Goal: Find specific page/section: Find specific page/section

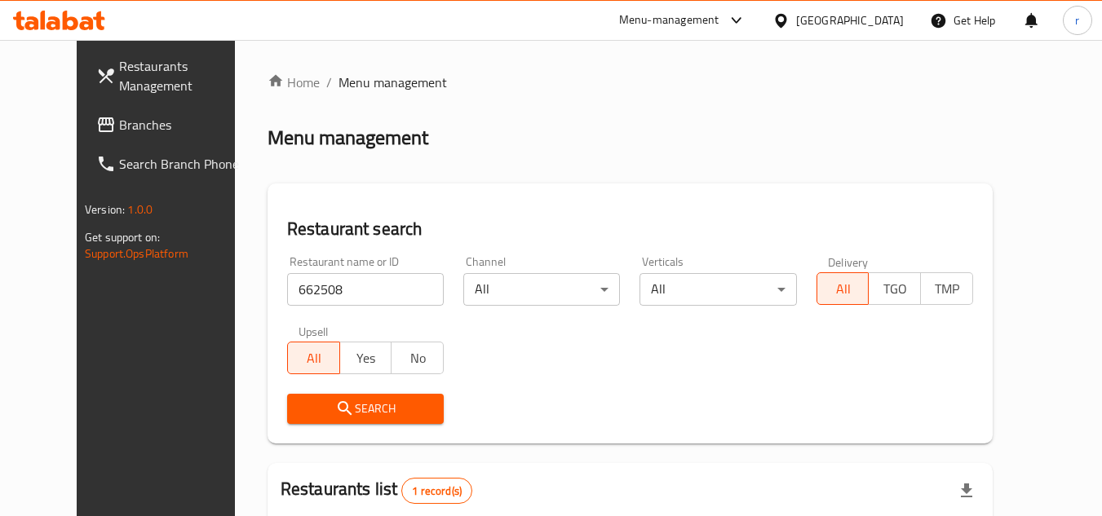
click at [119, 132] on span "Branches" at bounding box center [183, 125] width 129 height 20
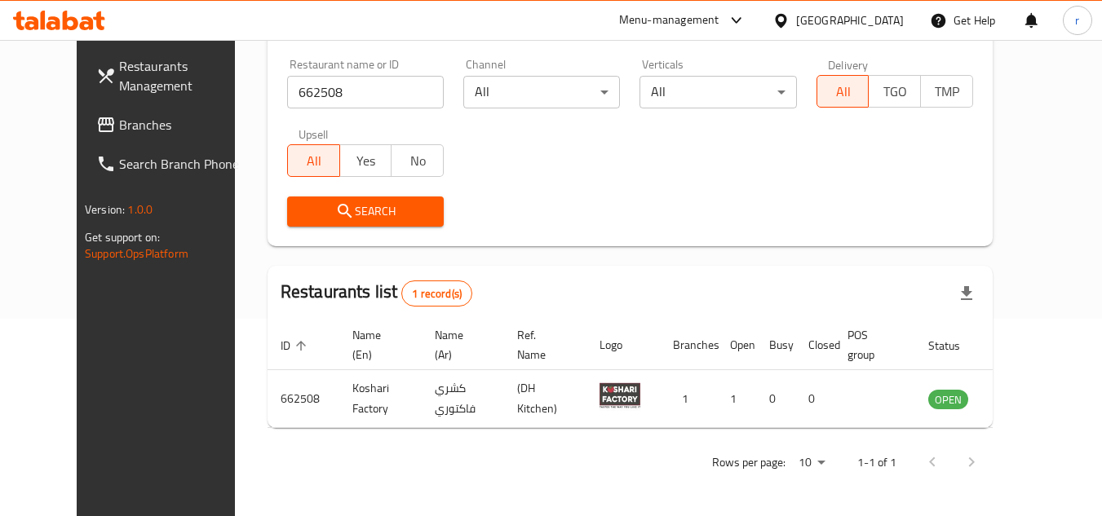
scroll to position [197, 0]
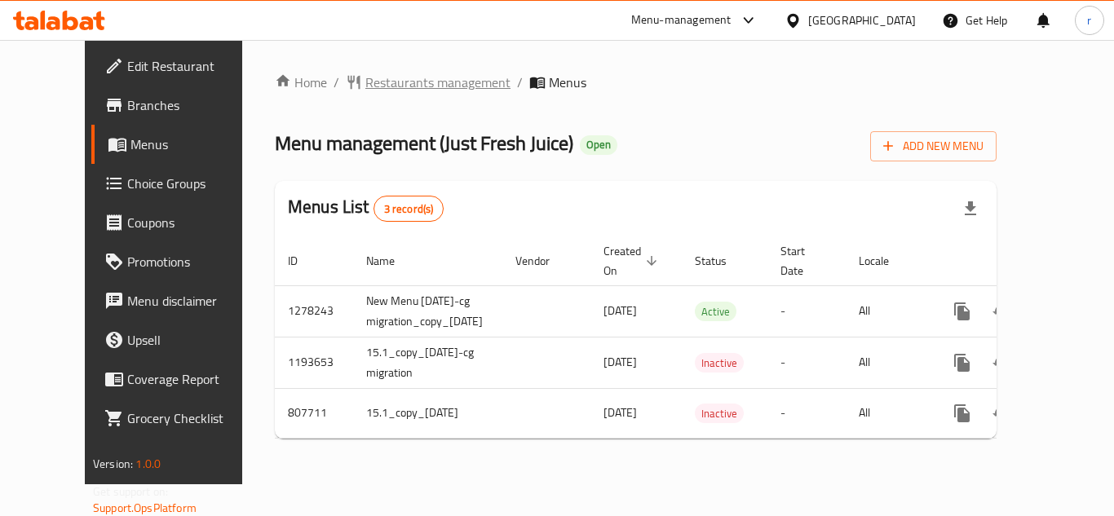
click at [382, 82] on span "Restaurants management" at bounding box center [437, 83] width 145 height 20
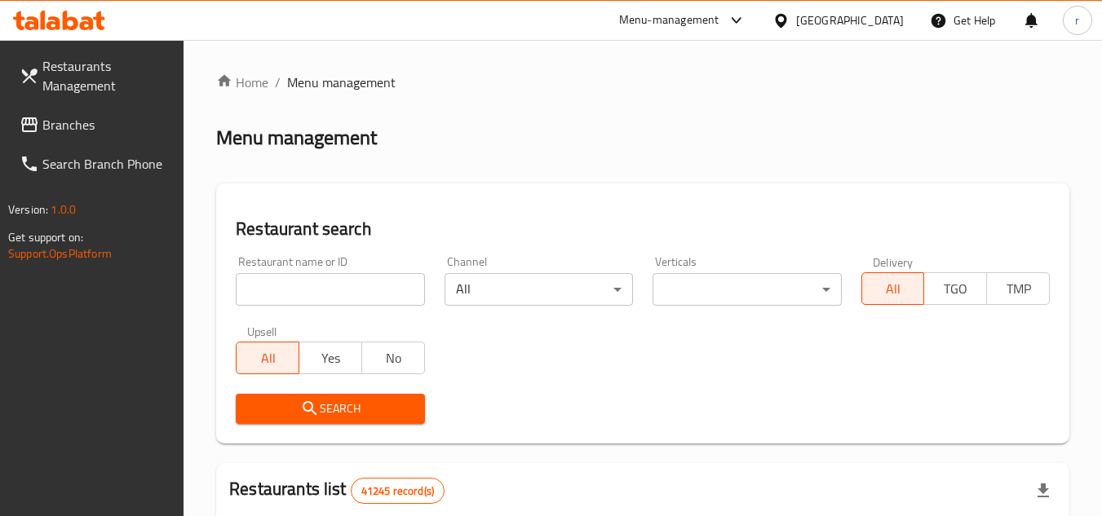
click at [364, 292] on input "search" at bounding box center [330, 289] width 188 height 33
paste input "8740"
type input "8740"
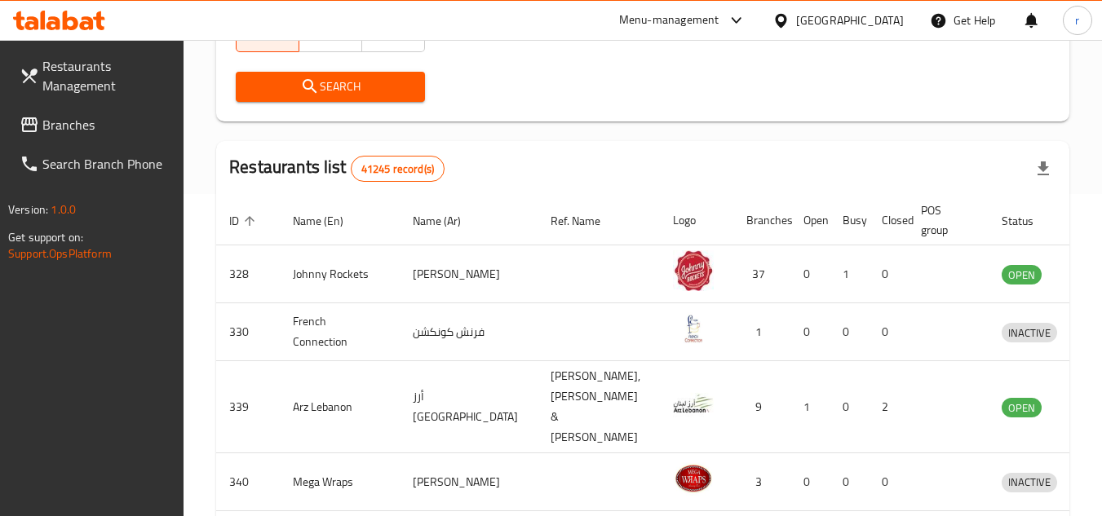
scroll to position [326, 0]
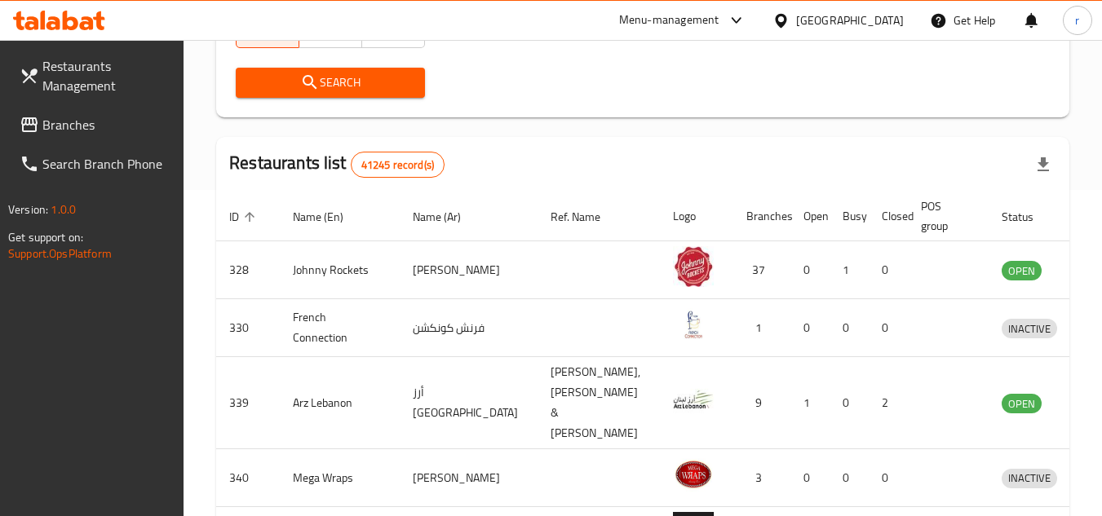
click at [386, 92] on span "Search" at bounding box center [330, 83] width 162 height 20
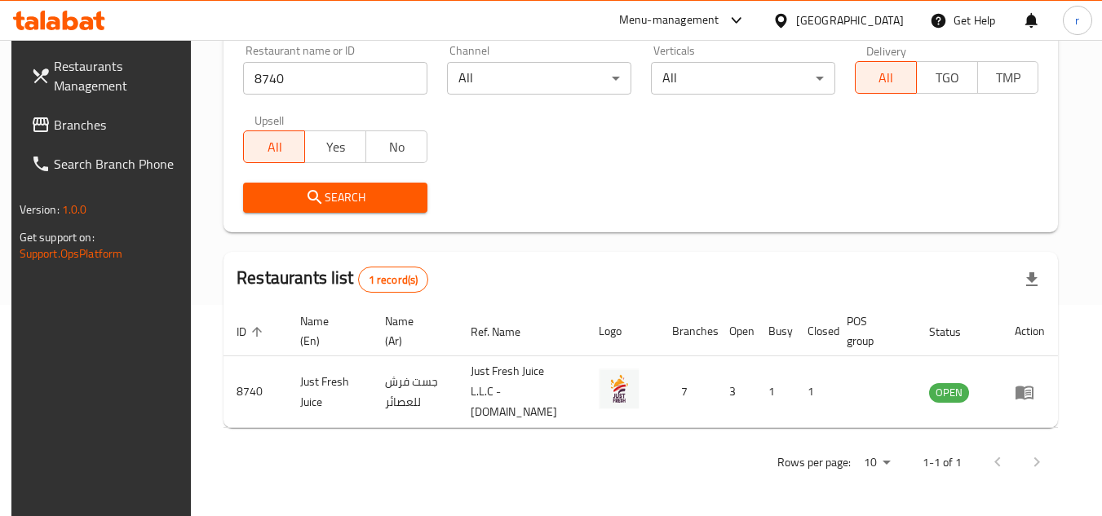
scroll to position [197, 0]
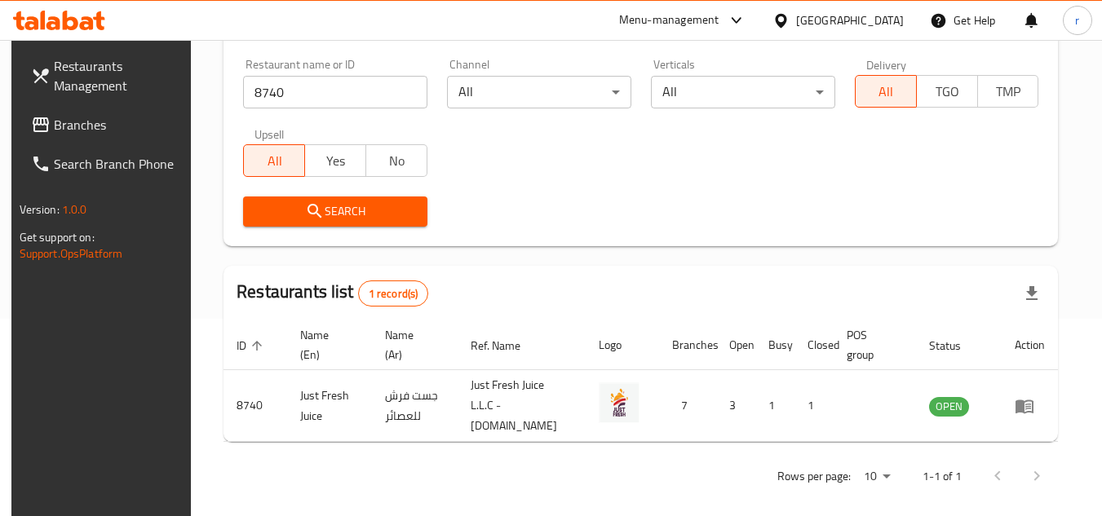
click at [876, 11] on div "United Arab Emirates" at bounding box center [850, 20] width 108 height 18
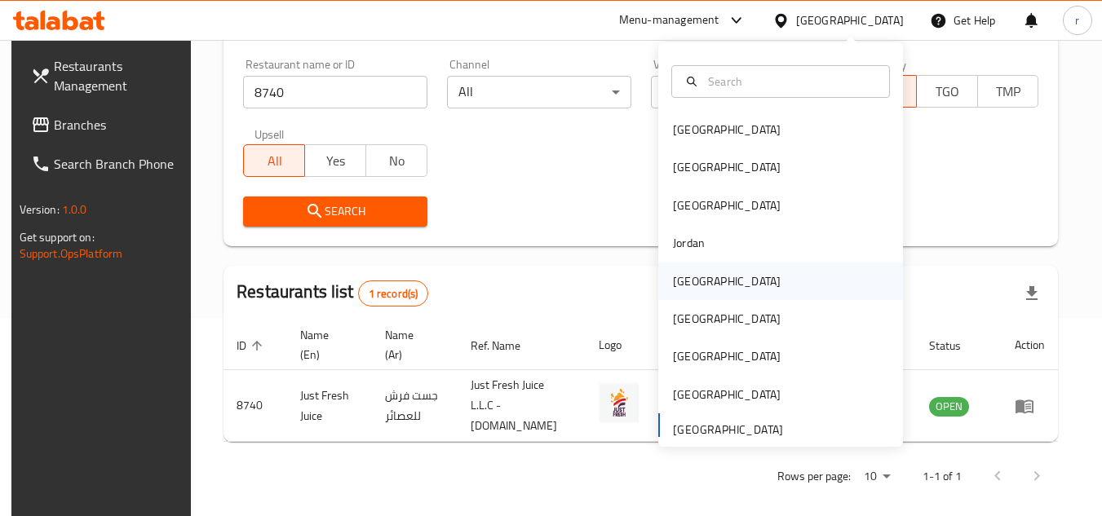
click at [690, 282] on div "Kuwait" at bounding box center [727, 281] width 108 height 18
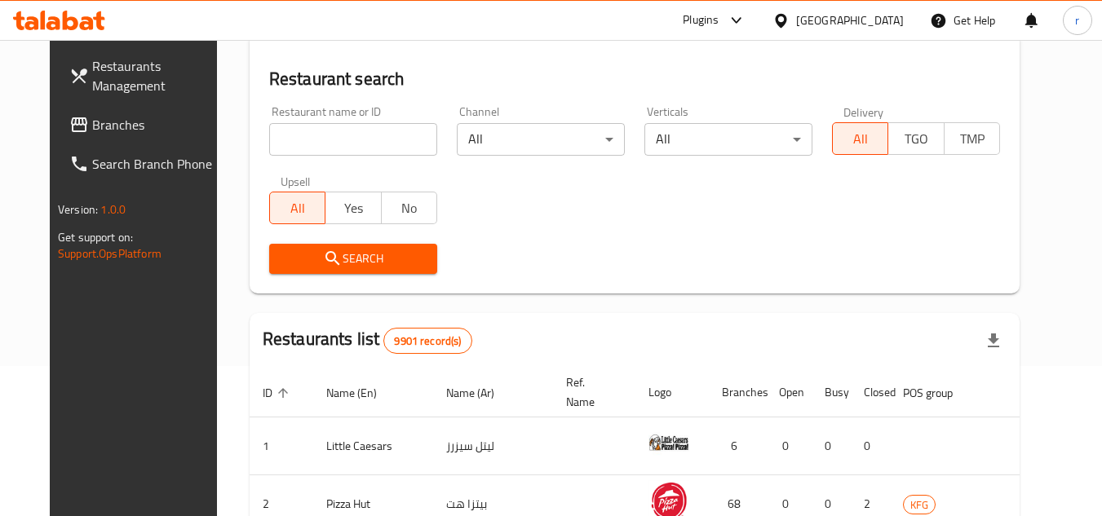
scroll to position [197, 0]
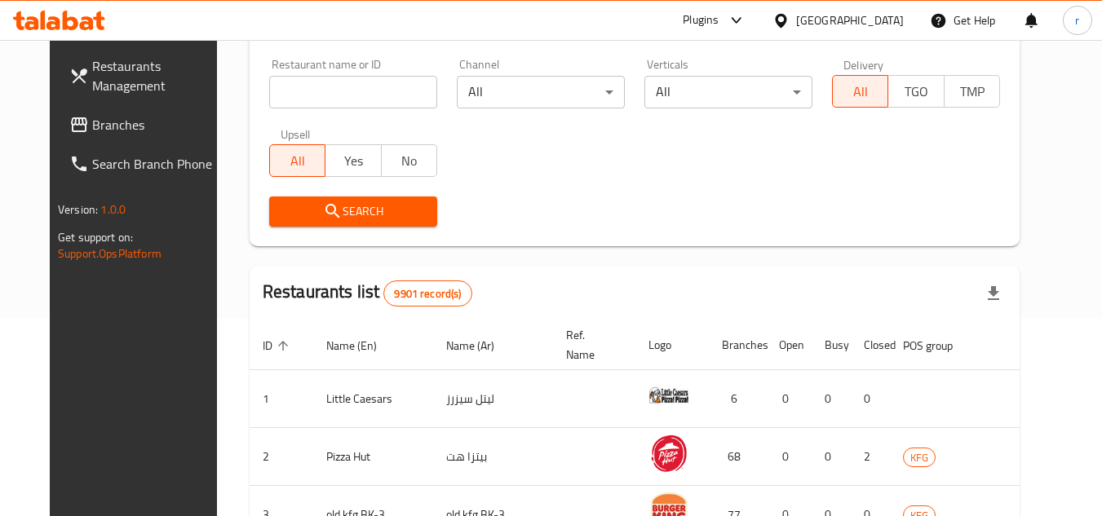
click at [92, 130] on span "Branches" at bounding box center [156, 125] width 129 height 20
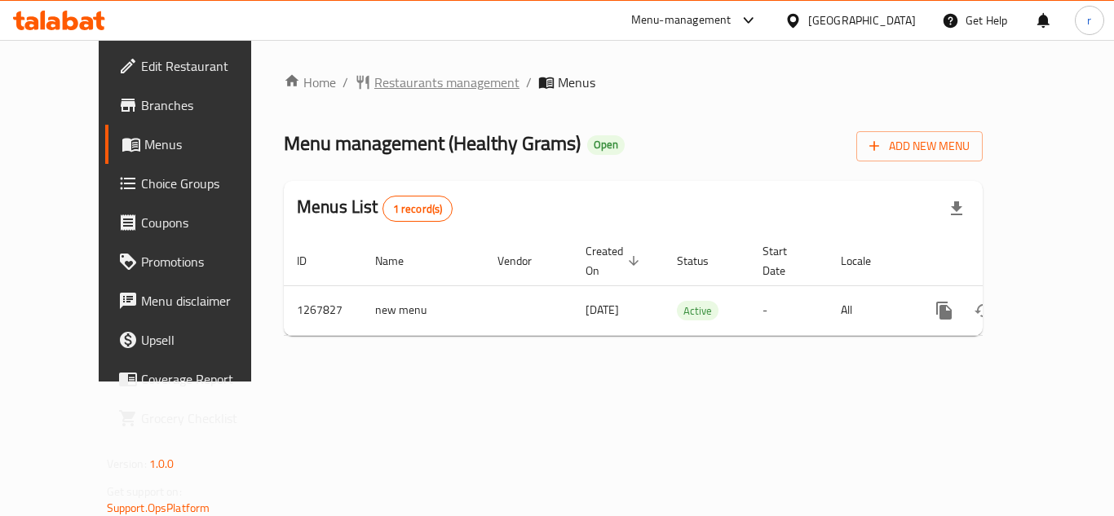
click at [385, 86] on span "Restaurants management" at bounding box center [446, 83] width 145 height 20
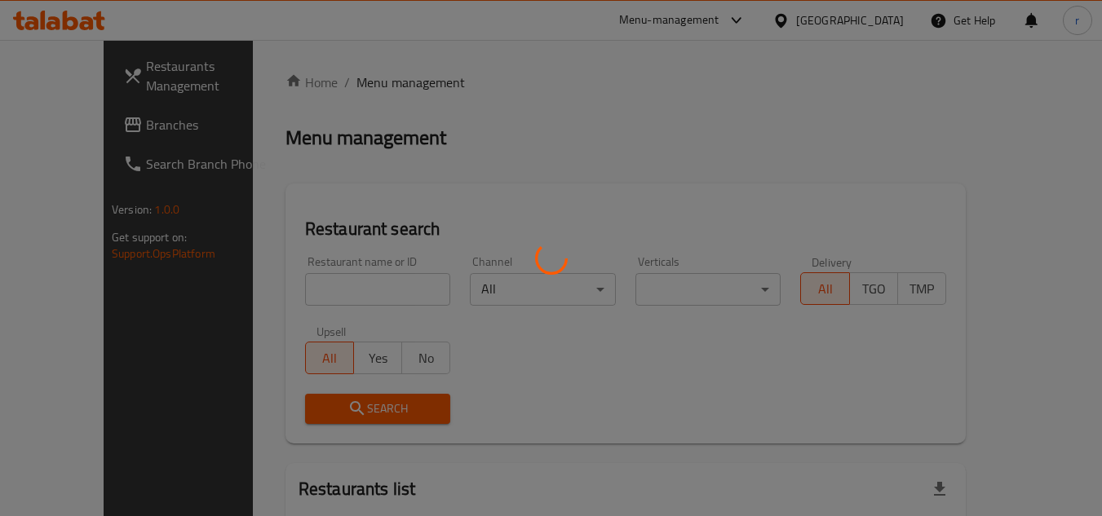
click at [304, 278] on div at bounding box center [551, 258] width 1102 height 516
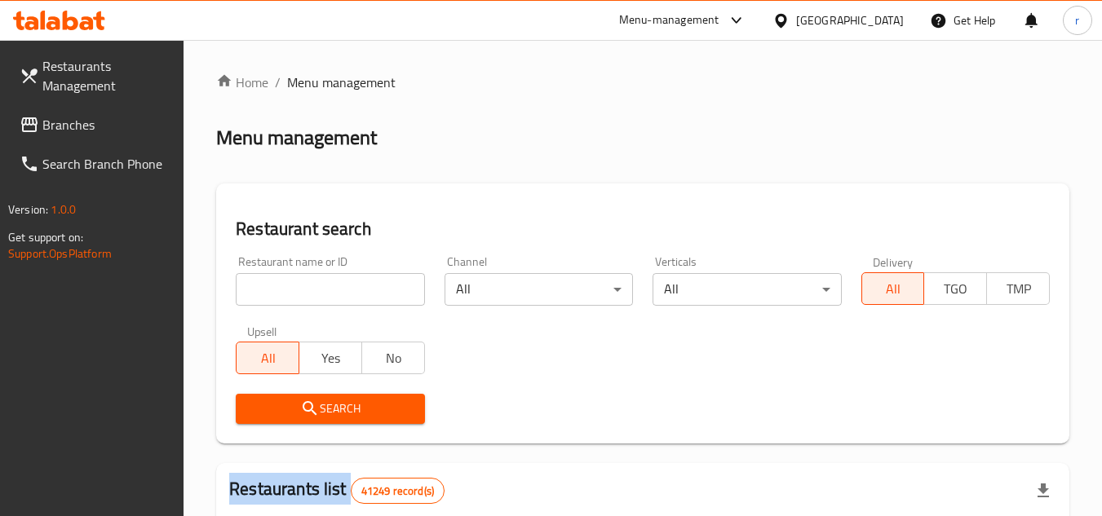
click at [304, 278] on div at bounding box center [551, 258] width 1102 height 516
click at [304, 278] on input "search" at bounding box center [330, 289] width 188 height 33
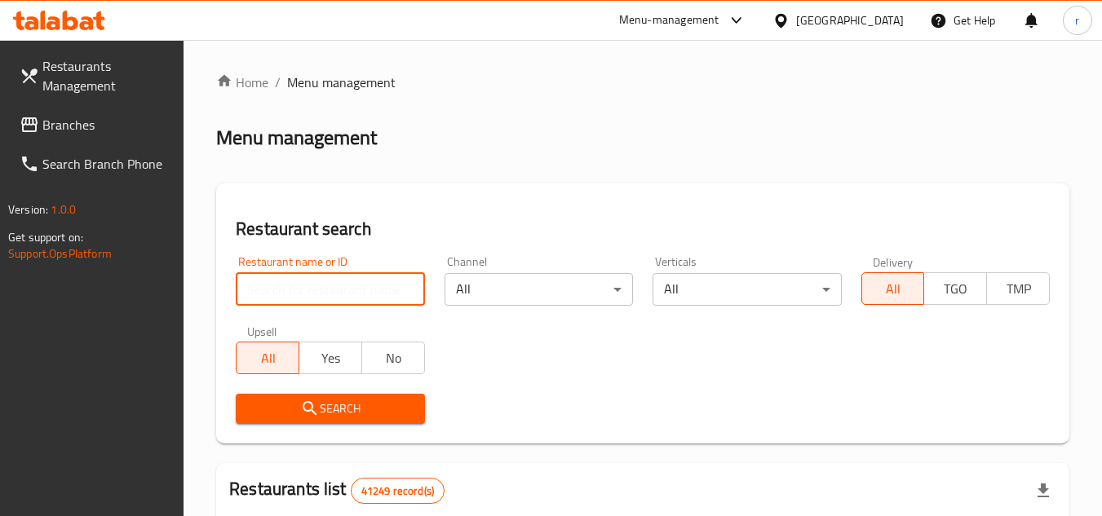
click at [305, 282] on input "search" at bounding box center [330, 289] width 188 height 33
paste input "687818"
type input "687818"
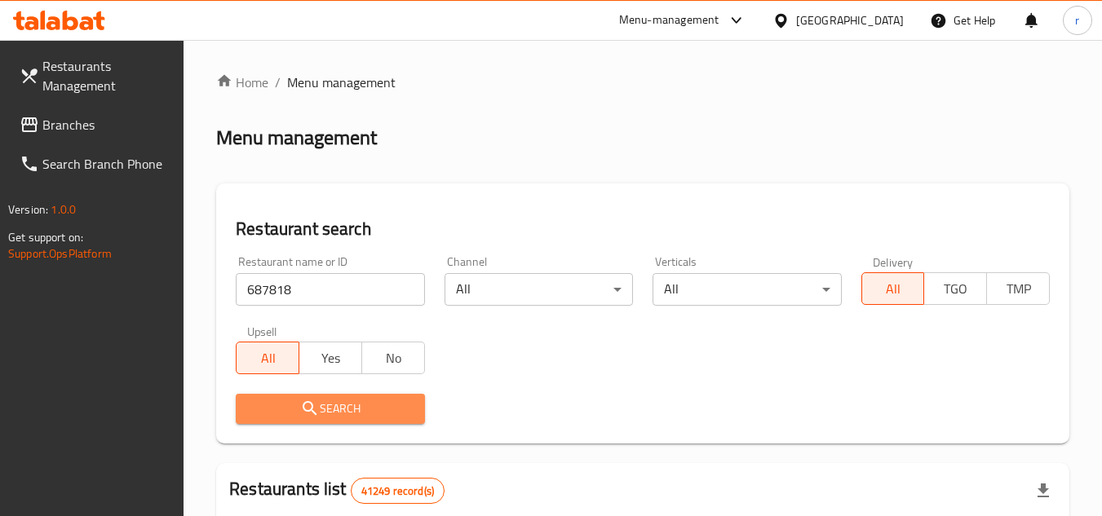
click at [280, 394] on button "Search" at bounding box center [330, 409] width 188 height 30
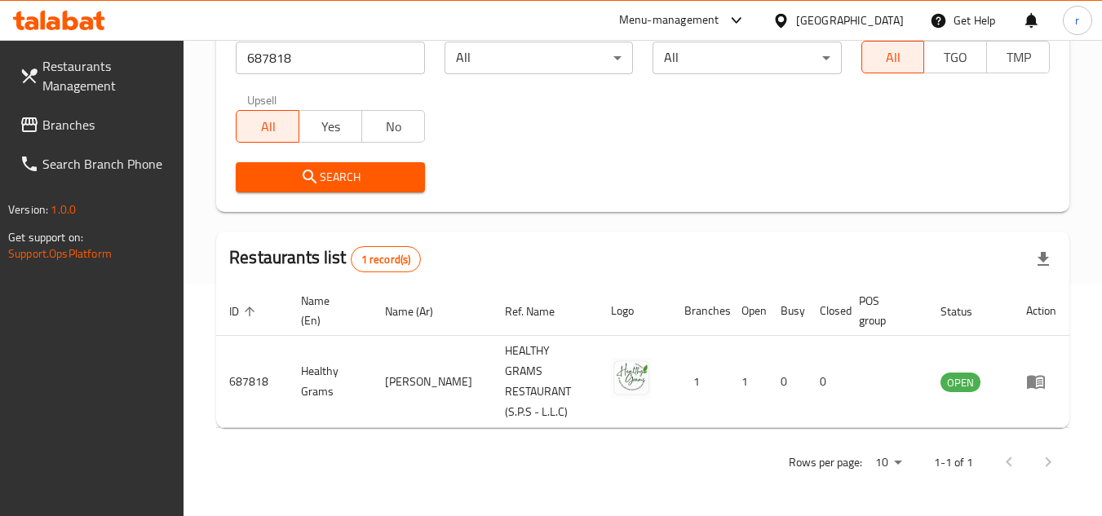
scroll to position [211, 0]
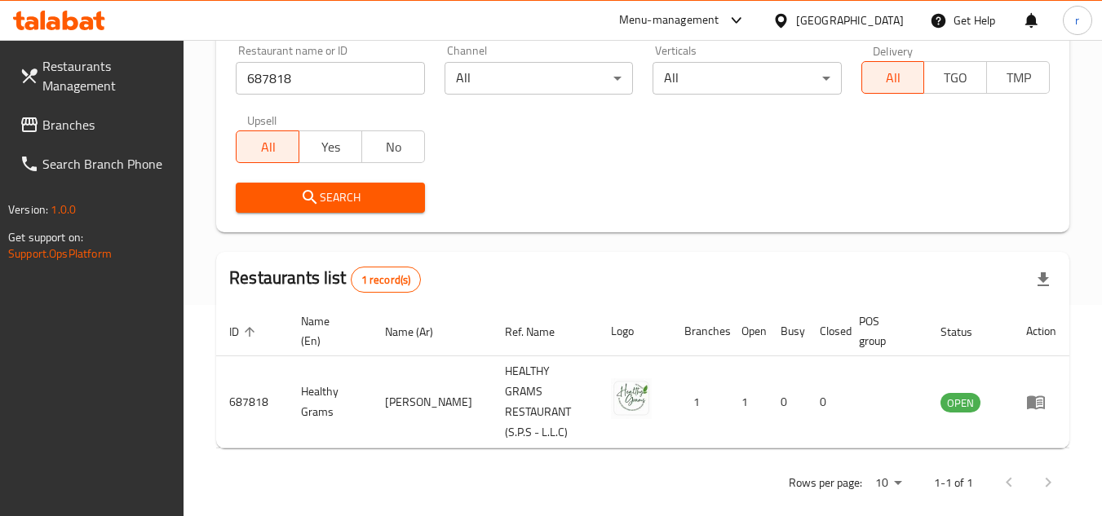
click at [862, 22] on div "[GEOGRAPHIC_DATA]" at bounding box center [850, 20] width 108 height 18
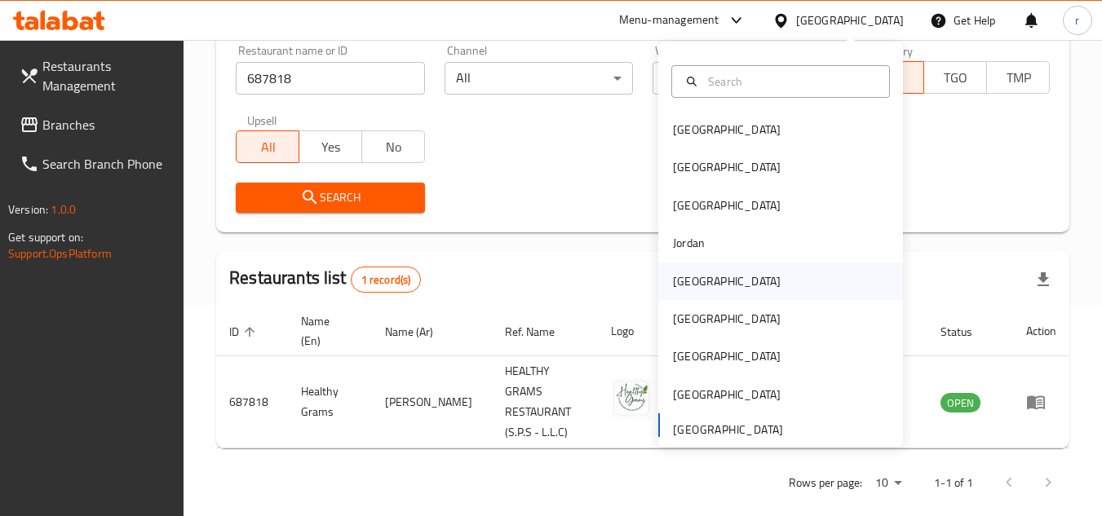
click at [704, 280] on div "[GEOGRAPHIC_DATA]" at bounding box center [727, 282] width 134 height 38
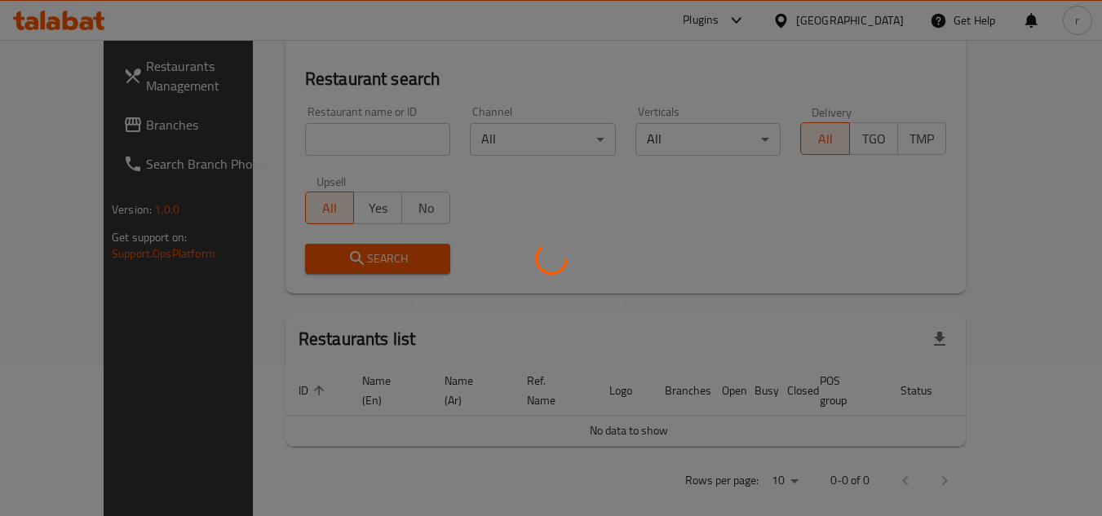
scroll to position [211, 0]
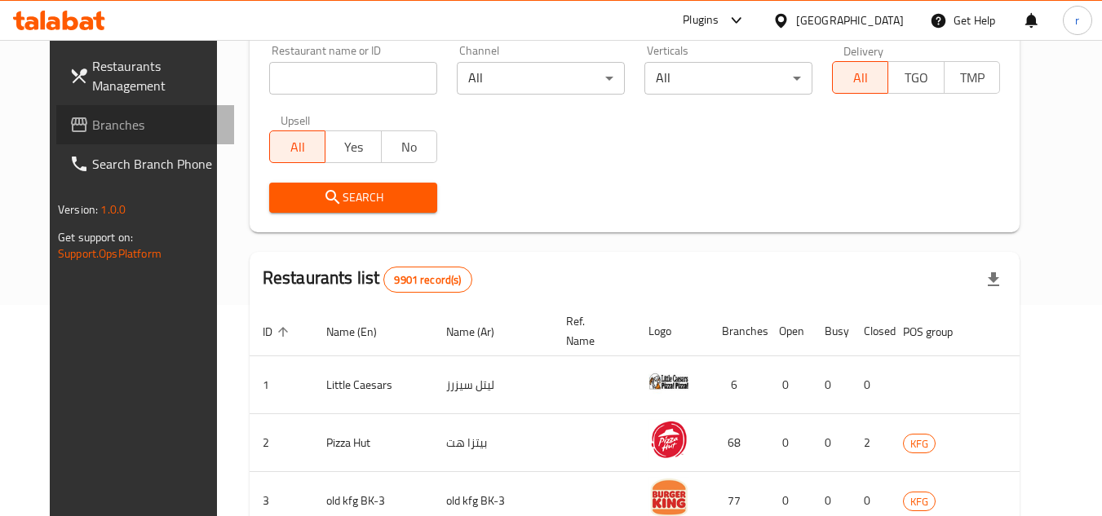
click at [92, 119] on span "Branches" at bounding box center [156, 125] width 129 height 20
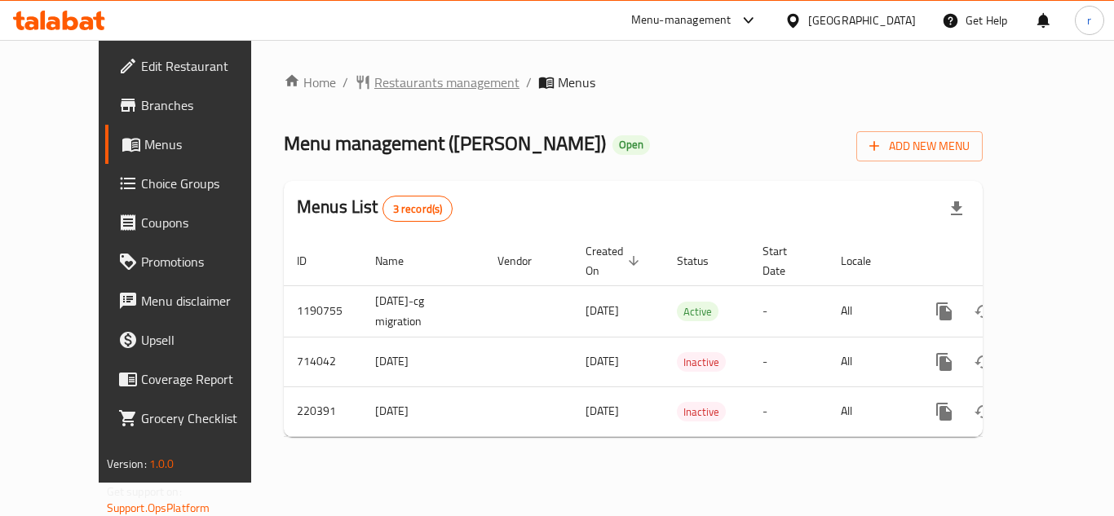
click at [377, 73] on span "Restaurants management" at bounding box center [446, 83] width 145 height 20
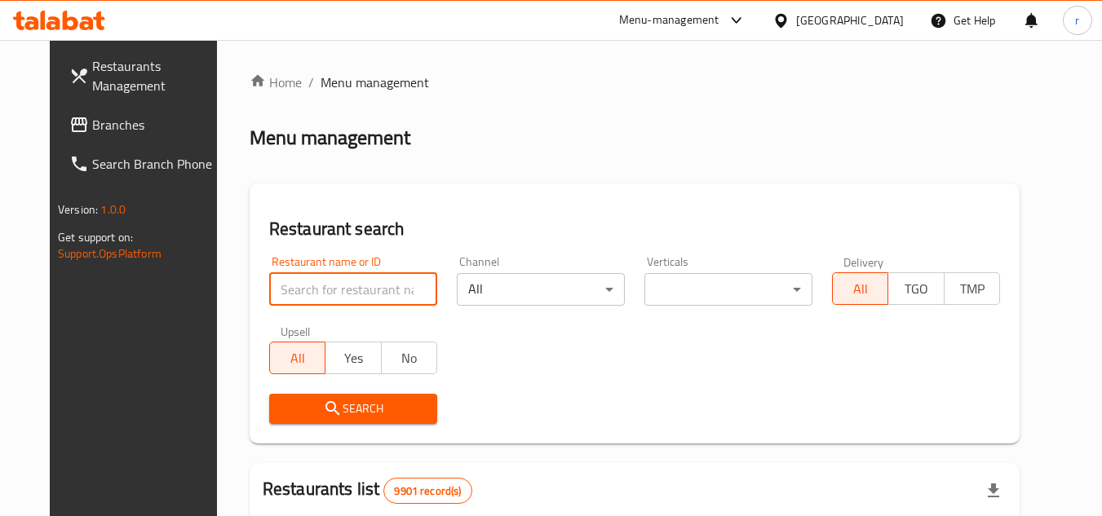
click at [273, 281] on input "search" at bounding box center [353, 289] width 168 height 33
paste input "625185"
type input "625185"
click at [323, 410] on span "Search" at bounding box center [353, 409] width 142 height 20
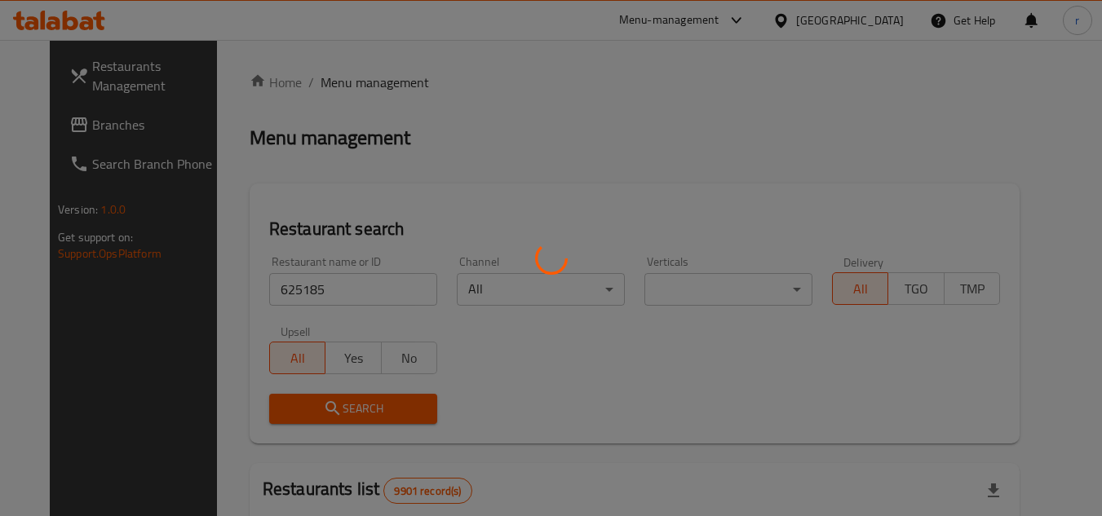
click at [329, 408] on div at bounding box center [551, 258] width 1102 height 516
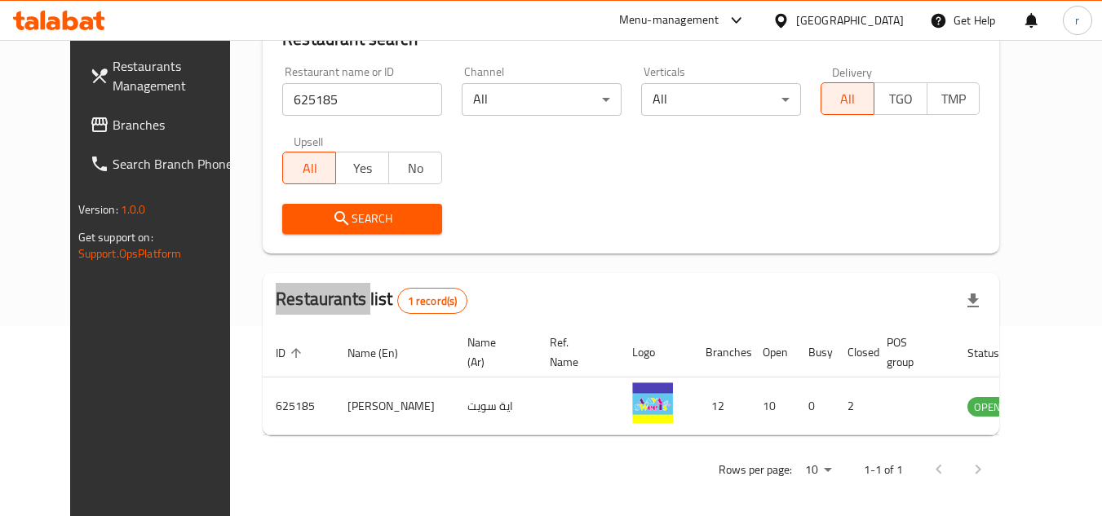
scroll to position [197, 0]
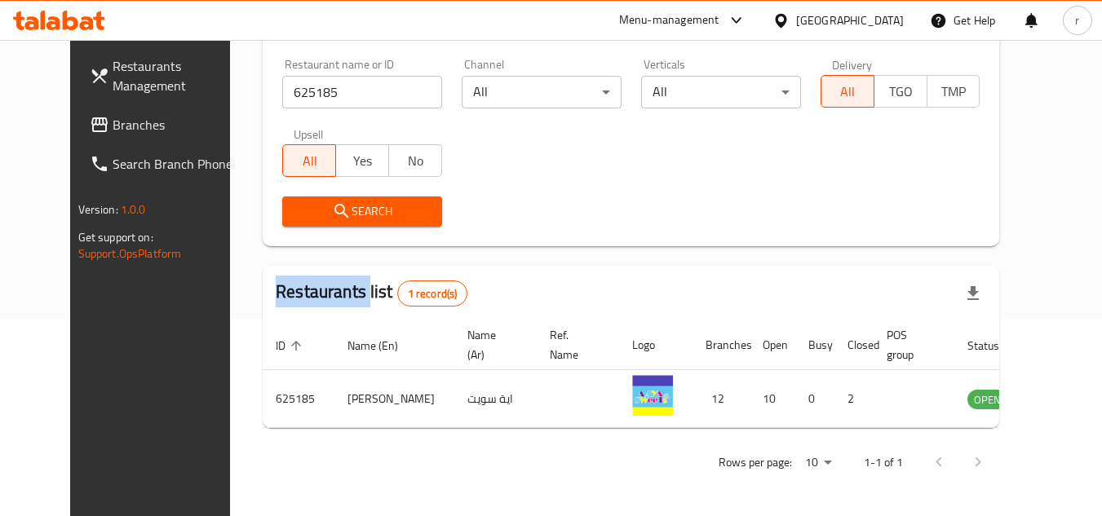
click at [113, 134] on span "Branches" at bounding box center [177, 125] width 129 height 20
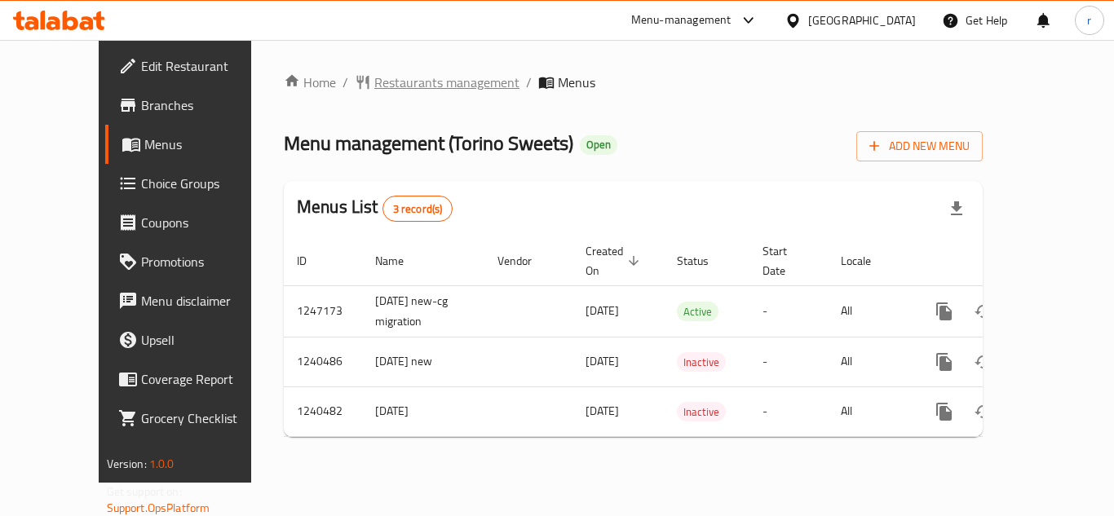
click at [389, 79] on span "Restaurants management" at bounding box center [446, 83] width 145 height 20
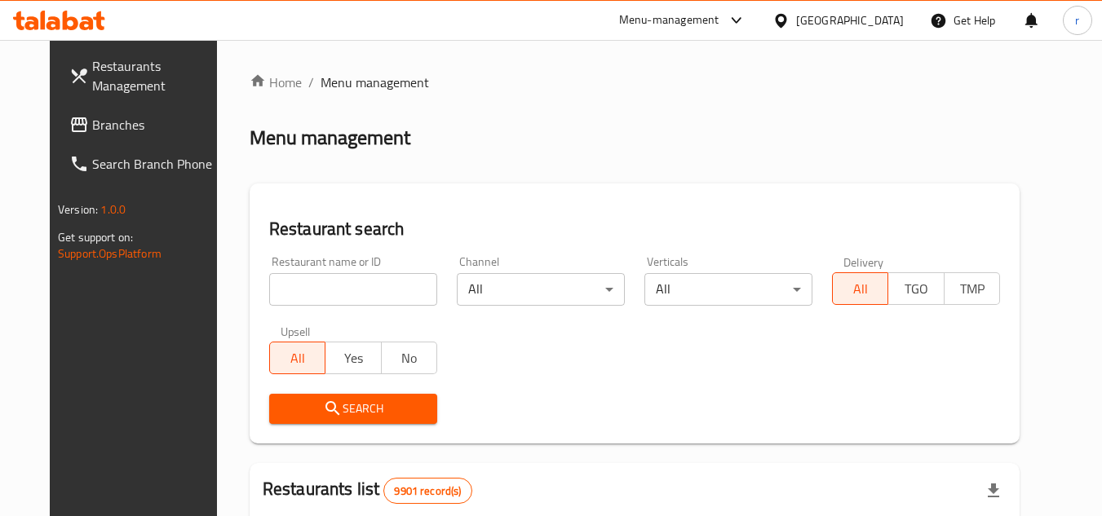
click at [297, 284] on input "search" at bounding box center [353, 289] width 168 height 33
paste input "4378"
type input "4378"
click at [323, 403] on icon "submit" at bounding box center [333, 409] width 20 height 20
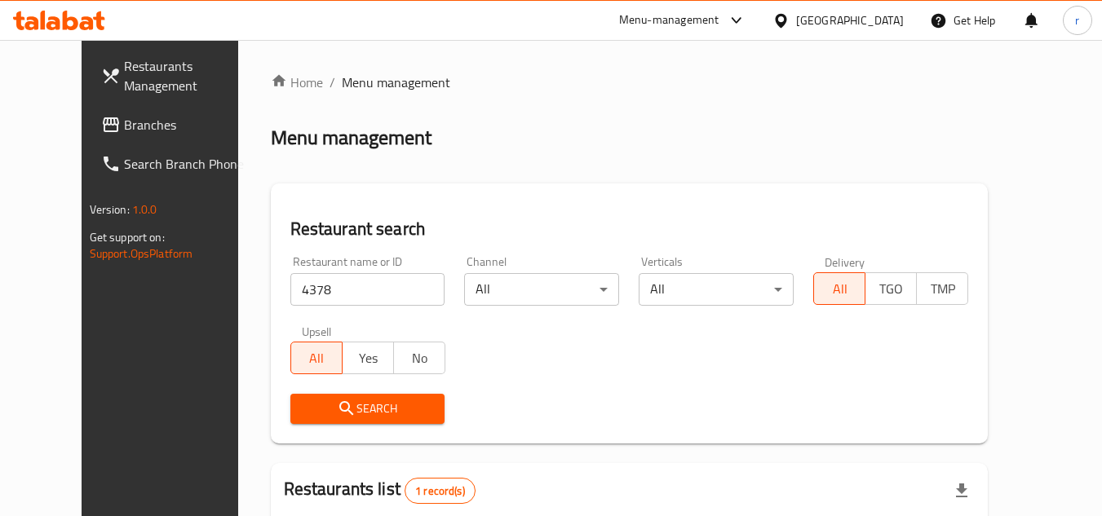
scroll to position [191, 0]
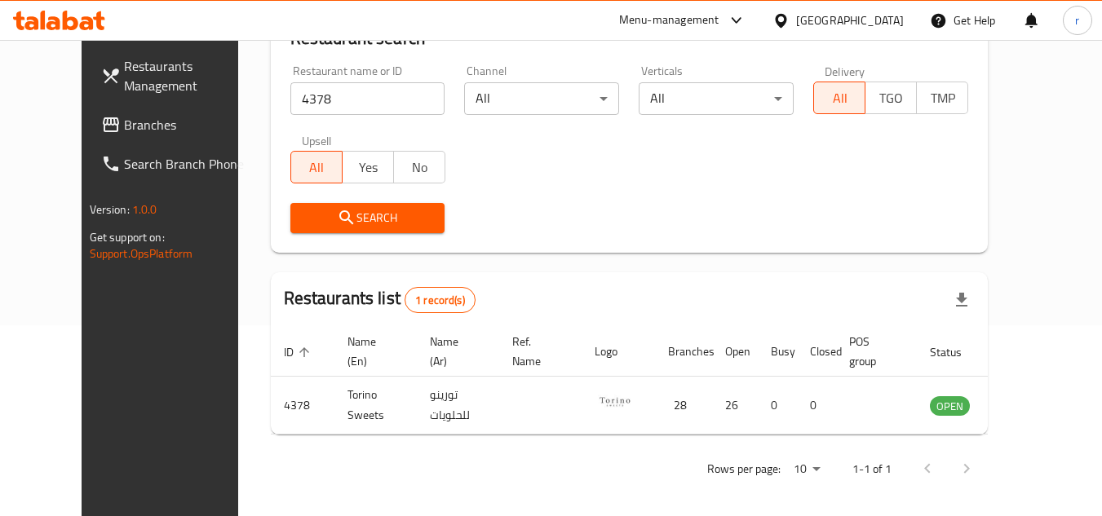
click at [876, 20] on div "[GEOGRAPHIC_DATA]" at bounding box center [850, 20] width 108 height 18
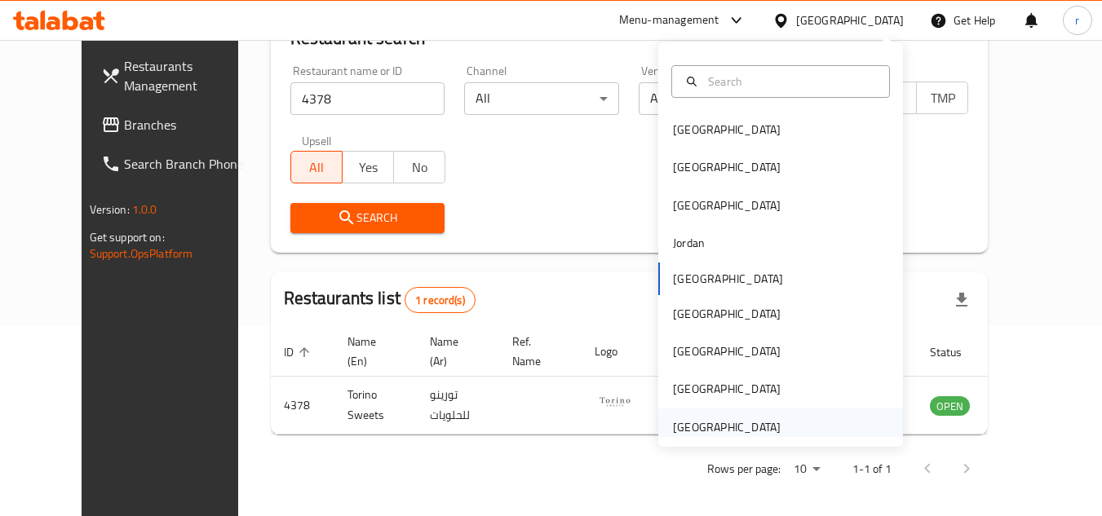
click at [685, 426] on div "[GEOGRAPHIC_DATA]" at bounding box center [727, 427] width 108 height 18
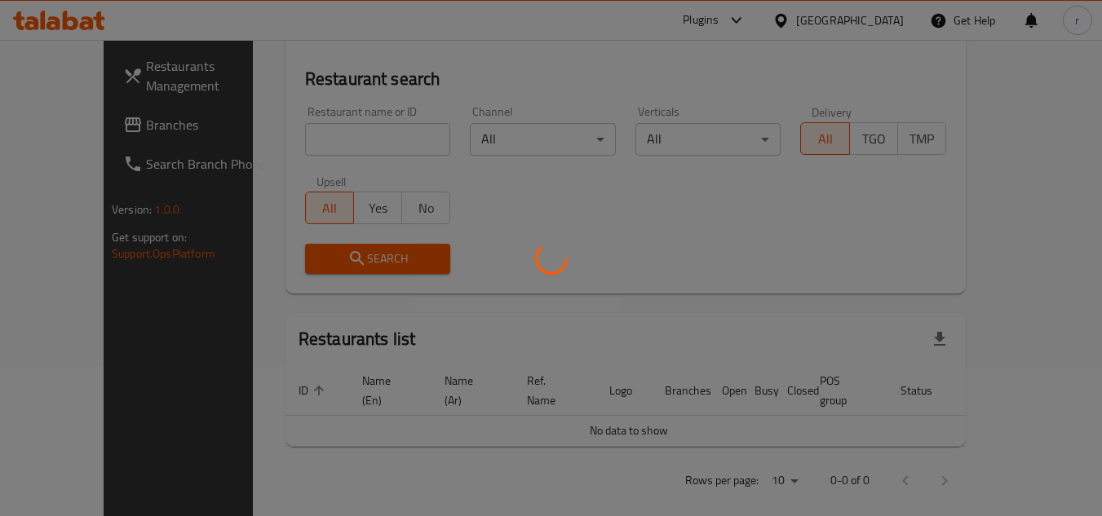
scroll to position [191, 0]
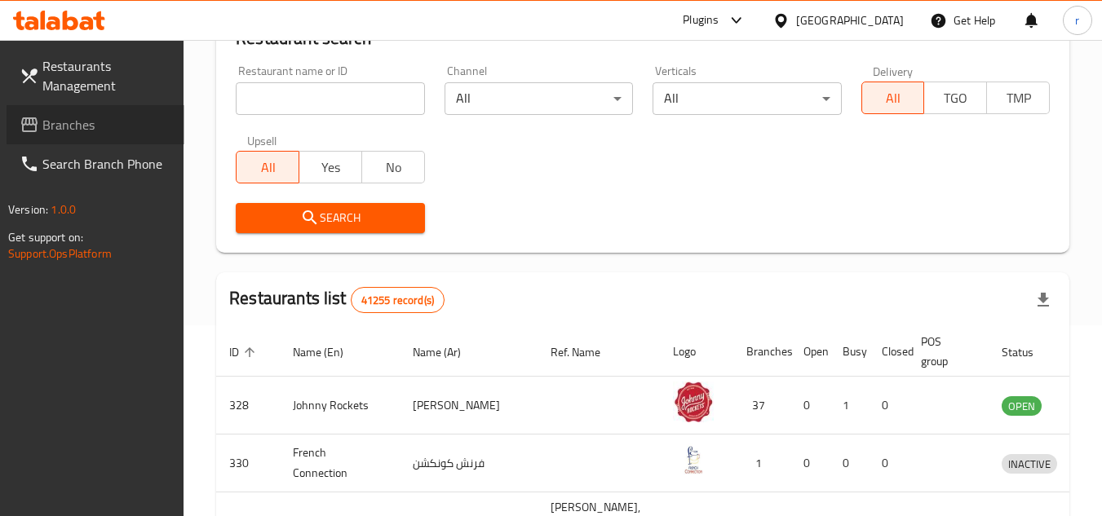
click at [54, 122] on span "Branches" at bounding box center [106, 125] width 129 height 20
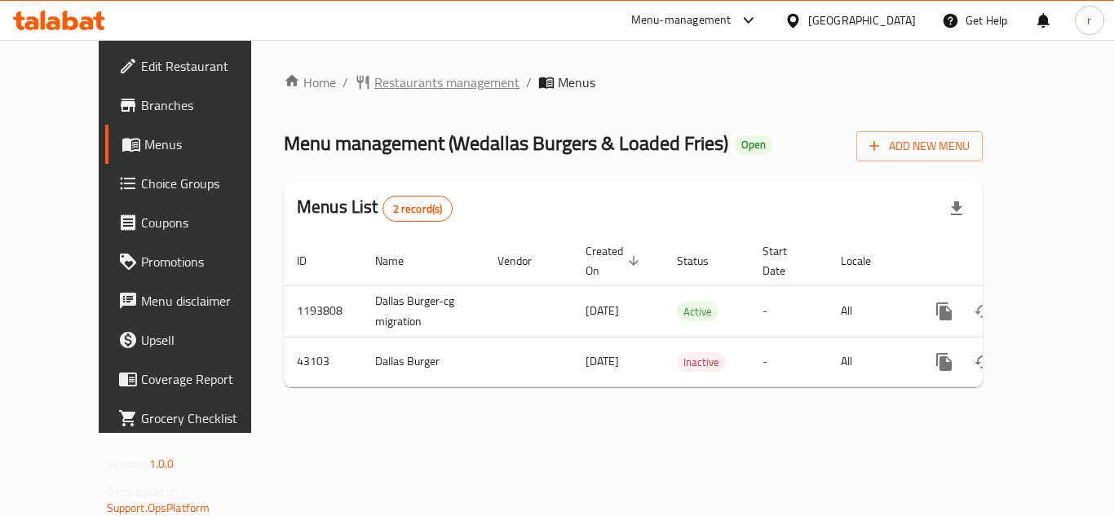
click at [413, 85] on span "Restaurants management" at bounding box center [446, 83] width 145 height 20
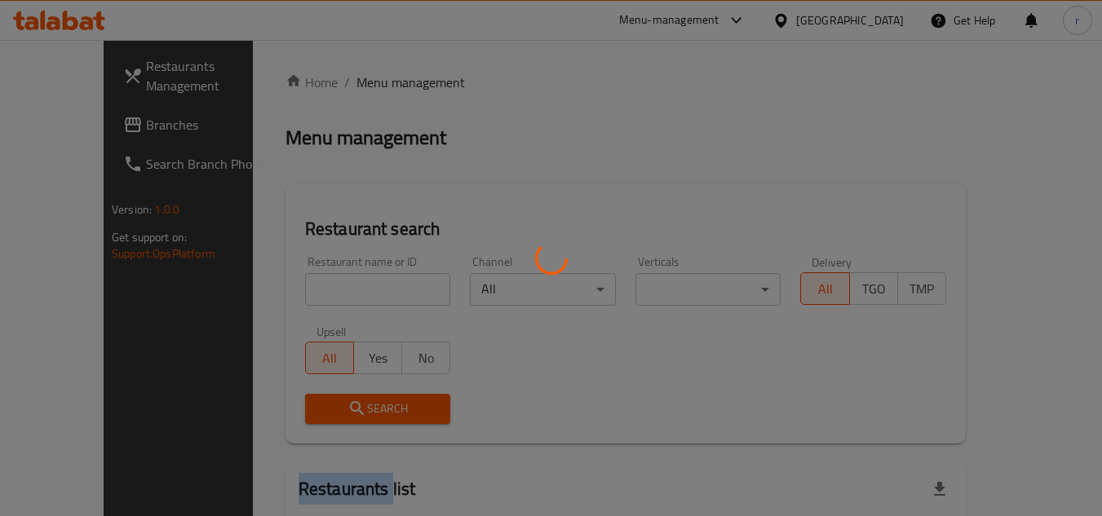
click at [413, 86] on div at bounding box center [551, 258] width 1102 height 516
click at [301, 289] on div at bounding box center [551, 258] width 1102 height 516
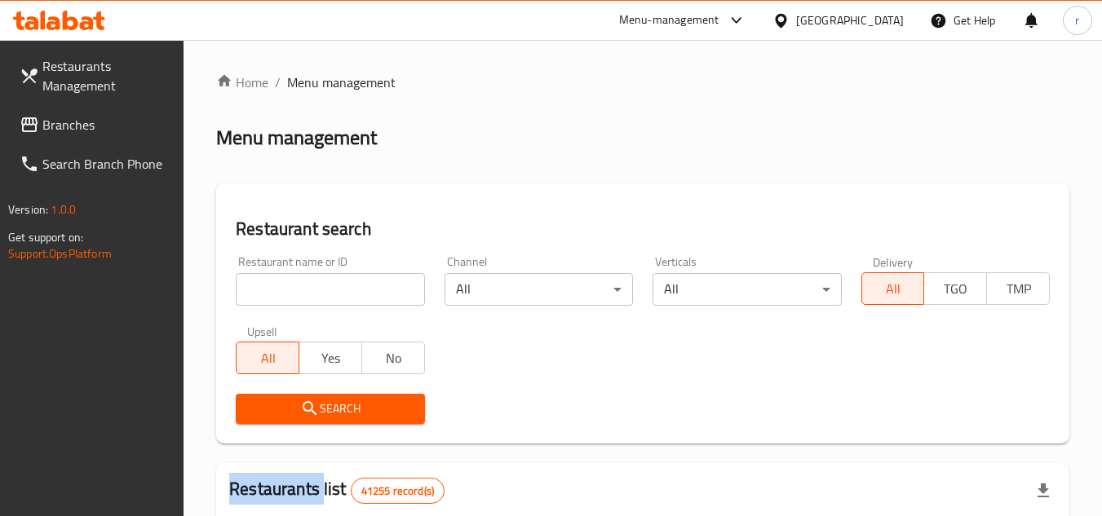
click at [301, 289] on div at bounding box center [551, 258] width 1102 height 516
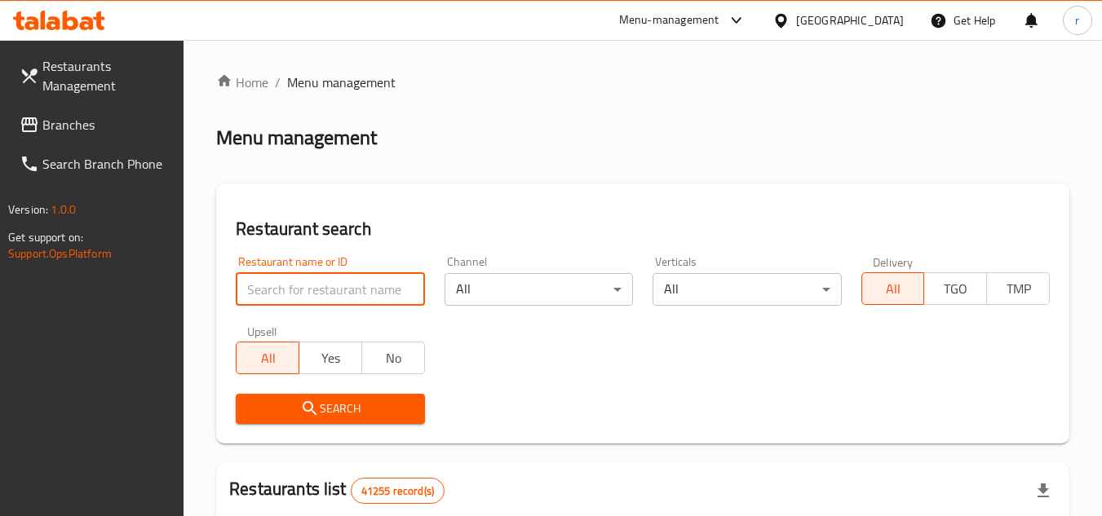
click at [301, 289] on input "search" at bounding box center [330, 289] width 188 height 33
click at [303, 290] on input "search" at bounding box center [330, 289] width 188 height 33
paste input "22341"
type input "22341"
click at [276, 420] on button "Search" at bounding box center [330, 409] width 188 height 30
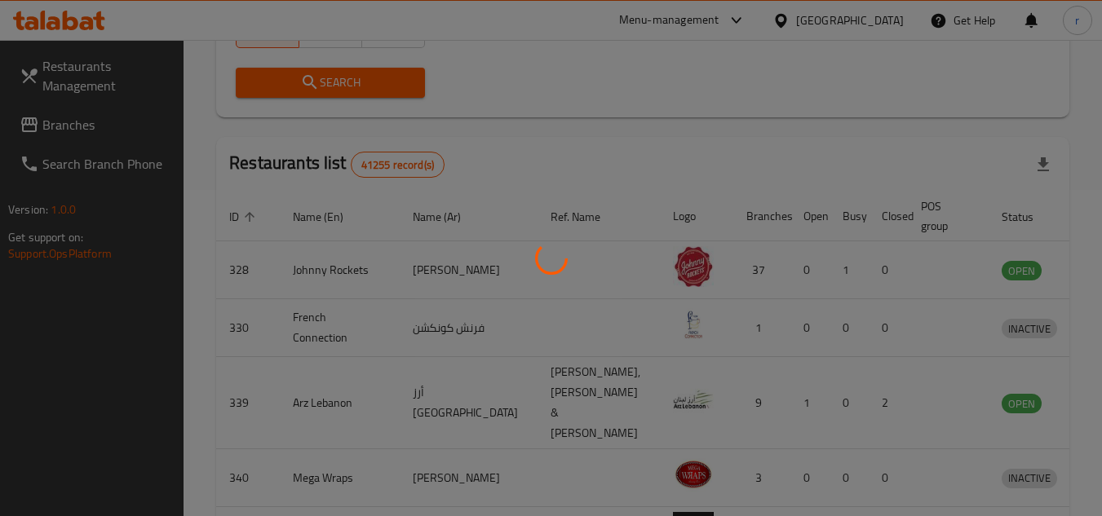
scroll to position [197, 0]
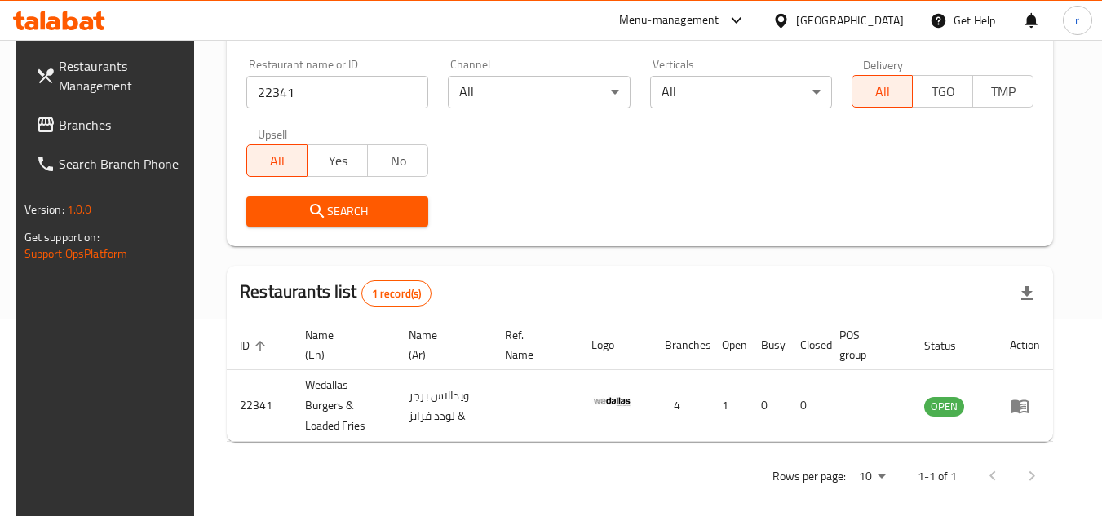
click at [67, 128] on span "Branches" at bounding box center [123, 125] width 129 height 20
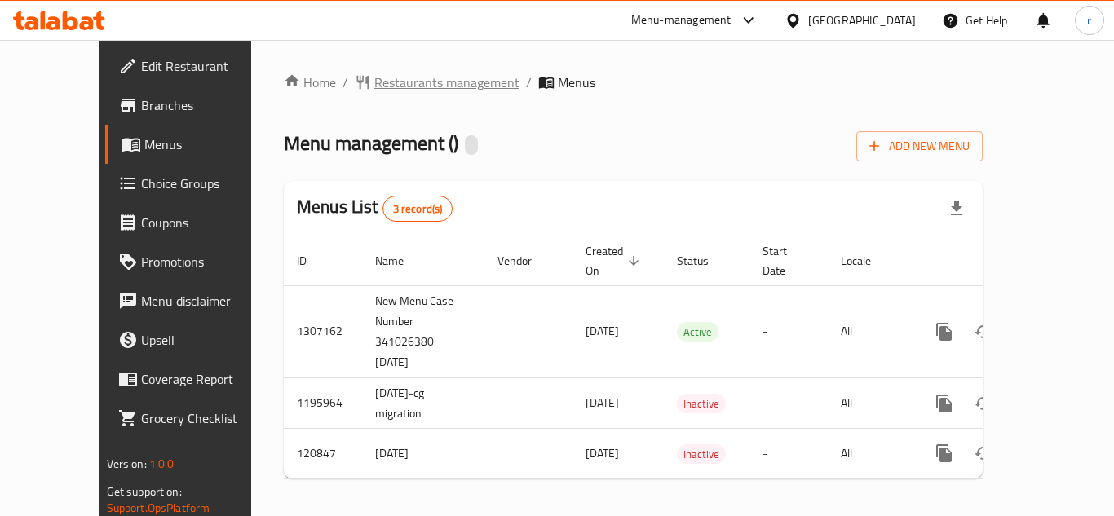
click at [385, 79] on span "Restaurants management" at bounding box center [446, 83] width 145 height 20
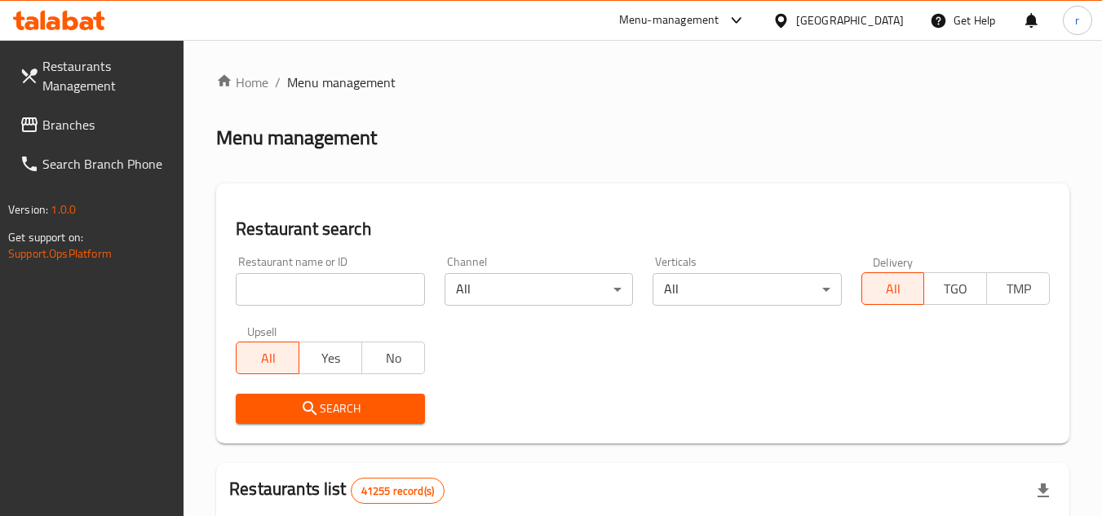
click at [316, 288] on div at bounding box center [551, 258] width 1102 height 516
click at [316, 288] on input "search" at bounding box center [330, 289] width 188 height 33
paste input "607081"
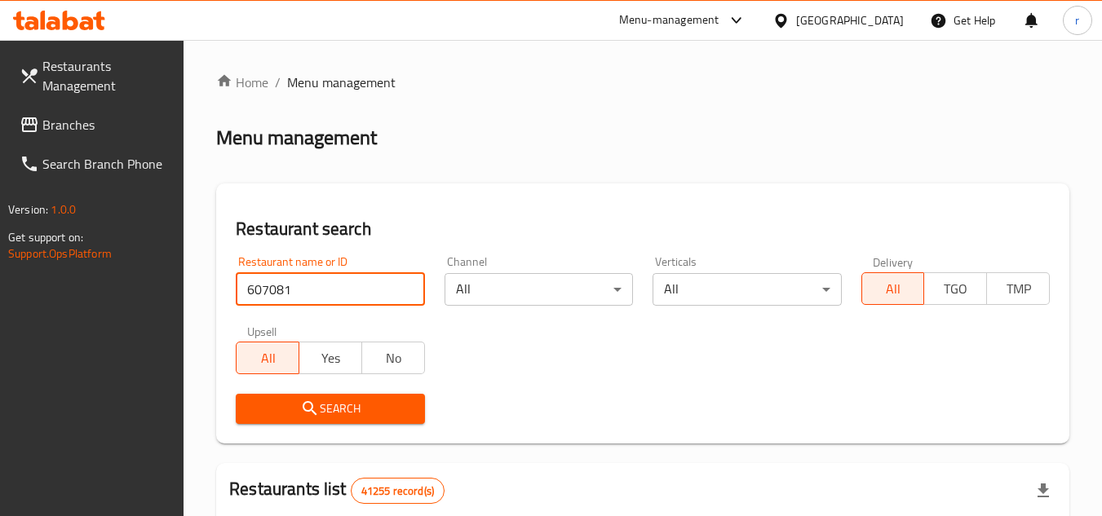
type input "607081"
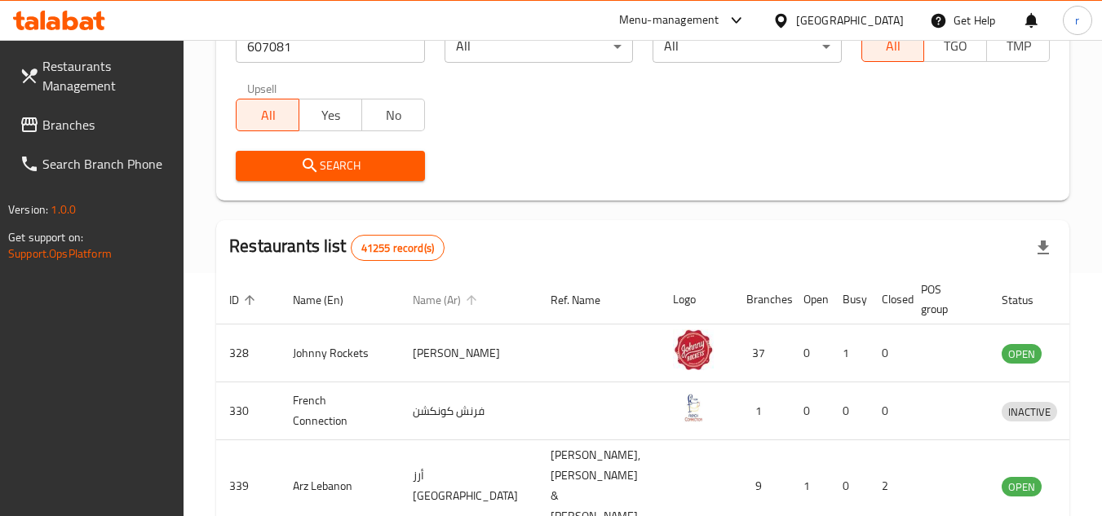
scroll to position [245, 0]
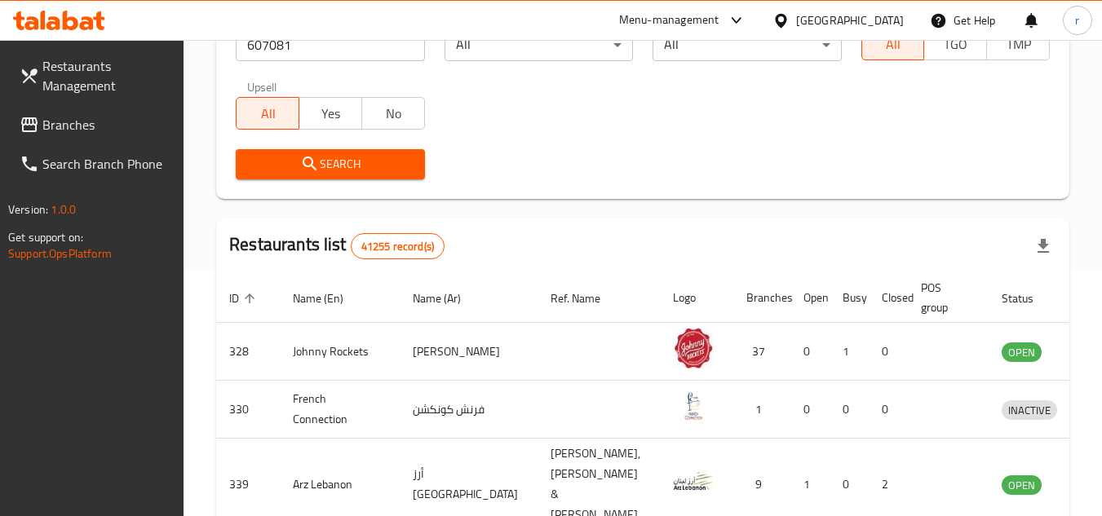
click at [362, 163] on span "Search" at bounding box center [330, 164] width 162 height 20
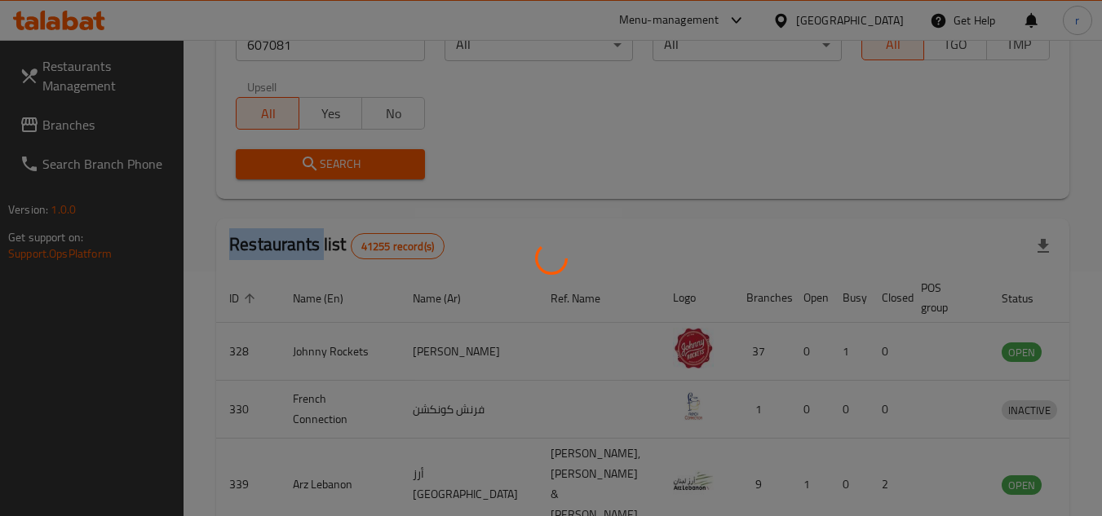
click at [362, 163] on div at bounding box center [551, 258] width 1102 height 516
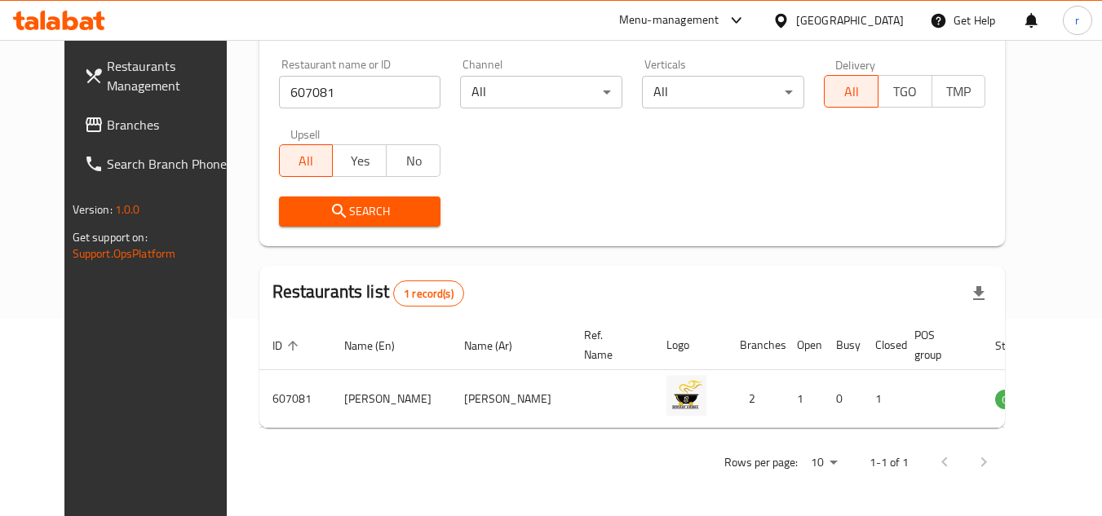
click at [800, 25] on div "United Arab Emirates" at bounding box center [850, 20] width 108 height 18
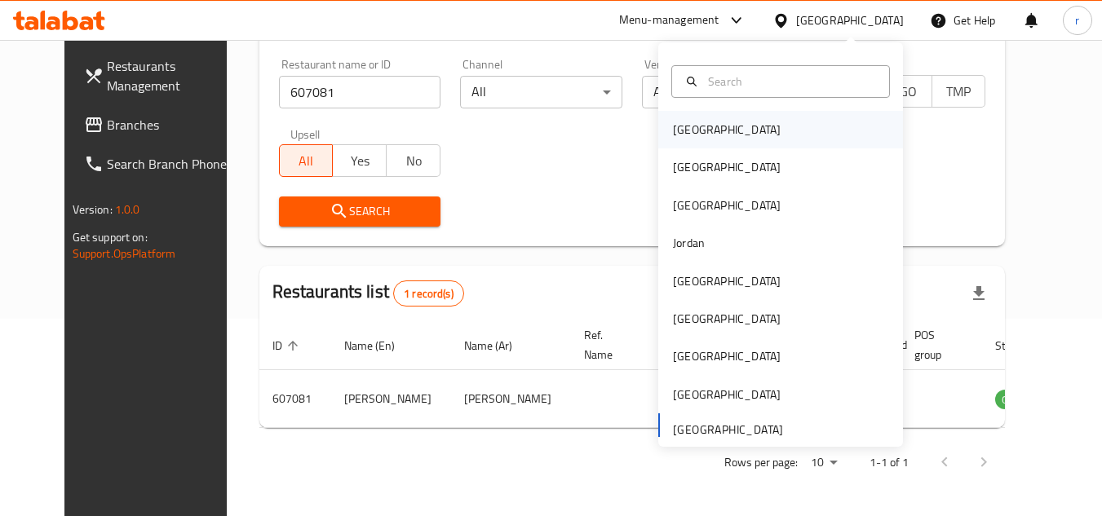
click at [722, 134] on div "[GEOGRAPHIC_DATA]" at bounding box center [780, 130] width 245 height 38
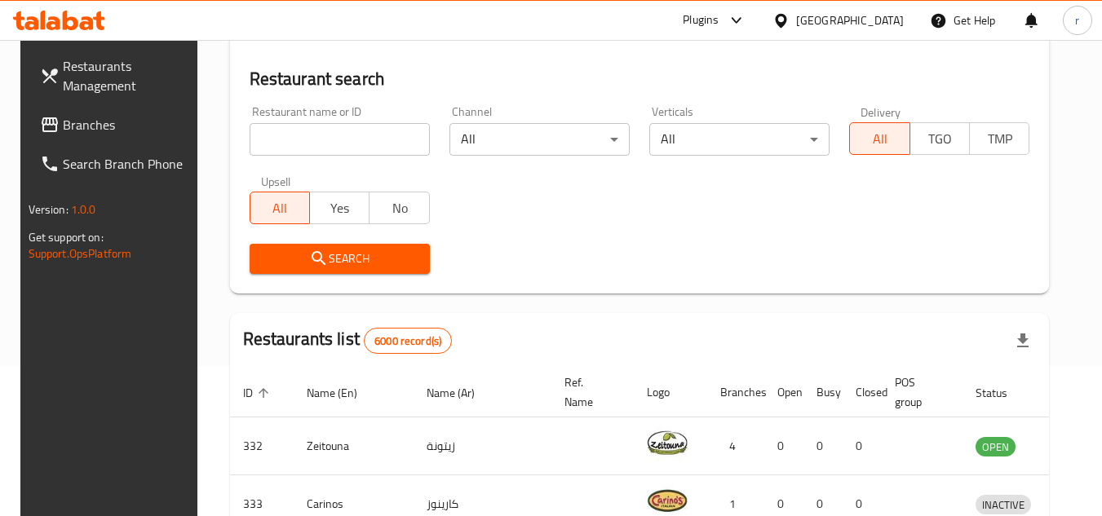
scroll to position [197, 0]
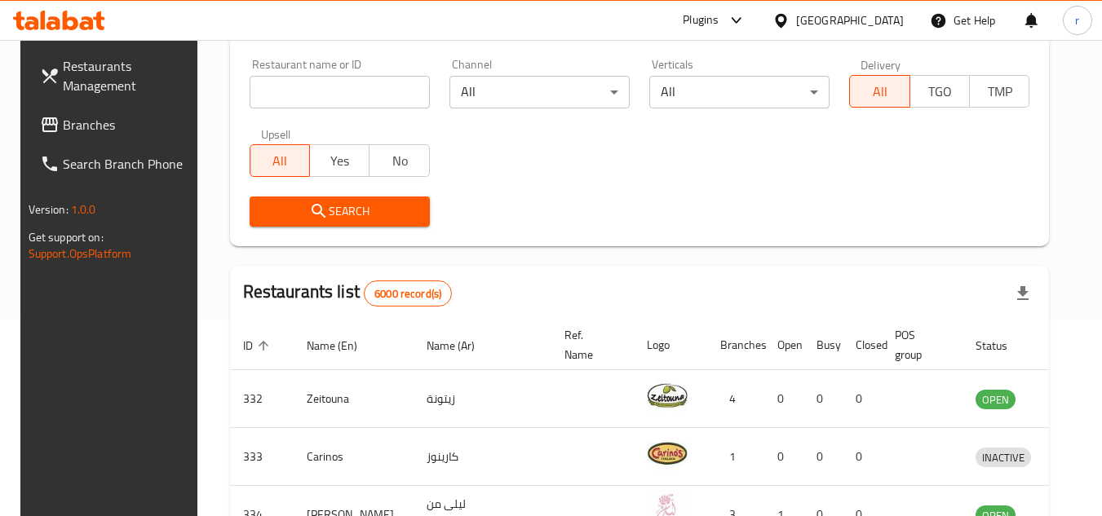
click at [95, 131] on span "Branches" at bounding box center [127, 125] width 129 height 20
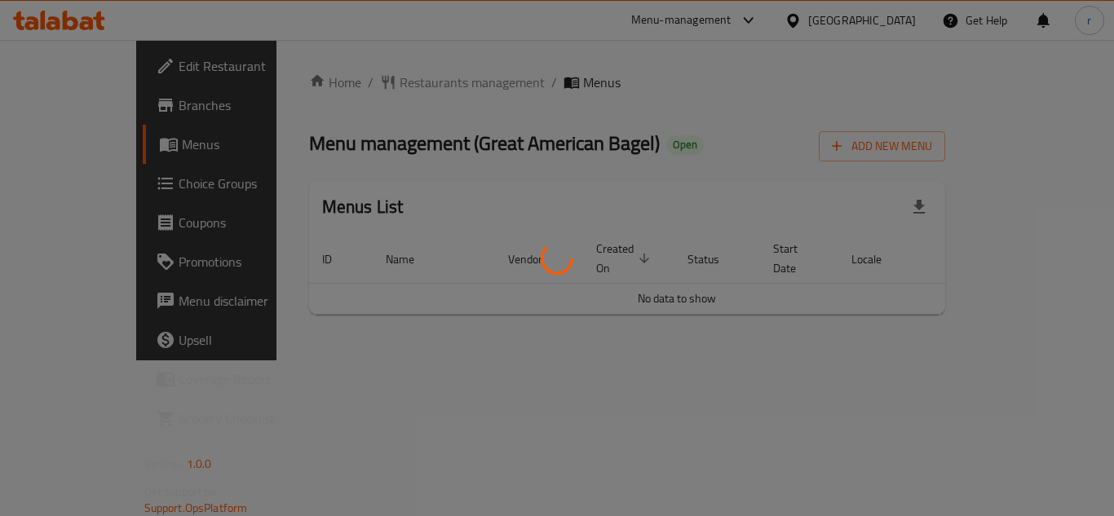
click at [400, 82] on div at bounding box center [557, 258] width 1114 height 516
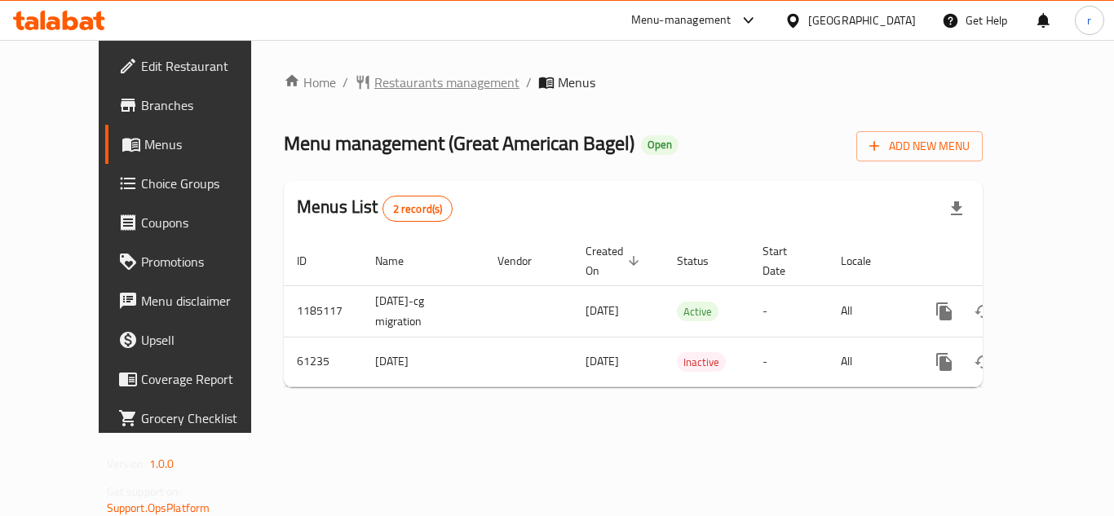
click at [413, 83] on span "Restaurants management" at bounding box center [446, 83] width 145 height 20
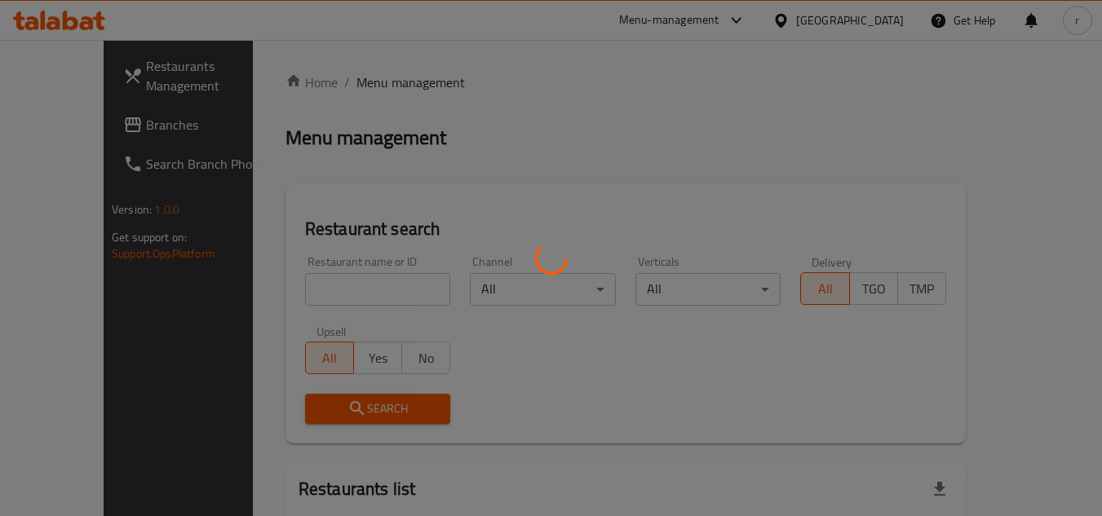
click at [296, 292] on div at bounding box center [551, 258] width 1102 height 516
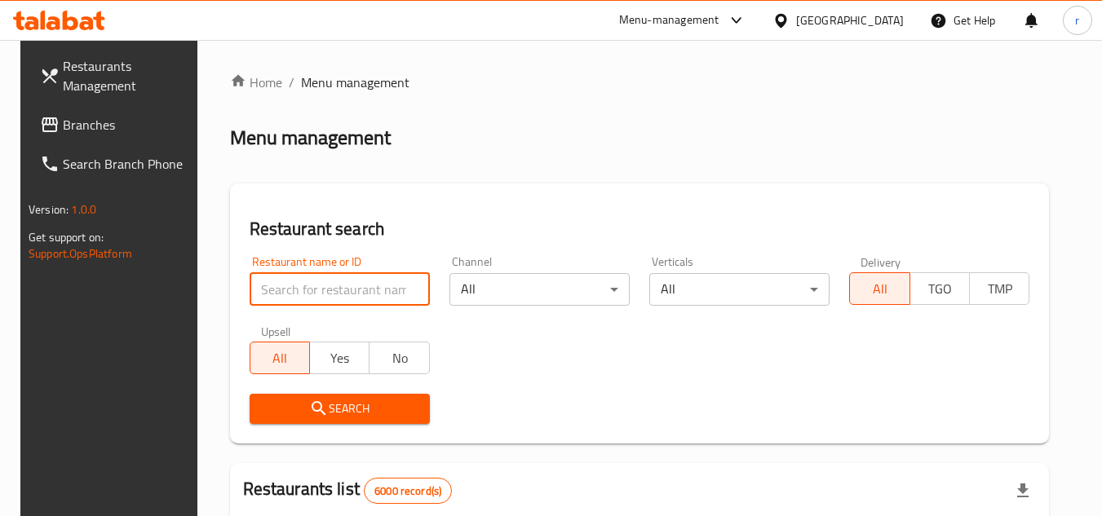
click at [296, 292] on input "search" at bounding box center [340, 289] width 180 height 33
paste input "29084"
type input "29084"
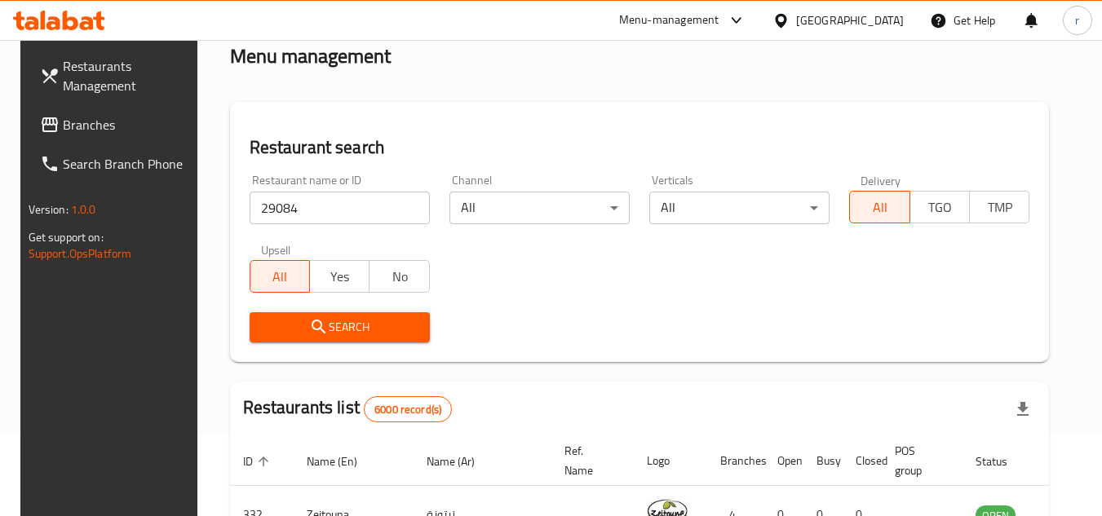
click at [387, 327] on span "Search" at bounding box center [340, 327] width 154 height 20
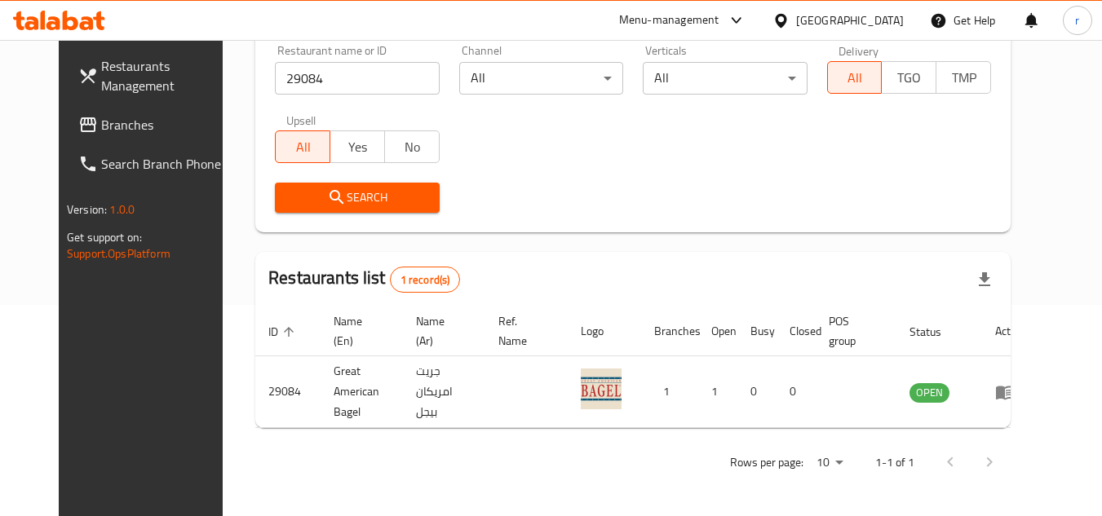
scroll to position [197, 0]
